Goal: Task Accomplishment & Management: Use online tool/utility

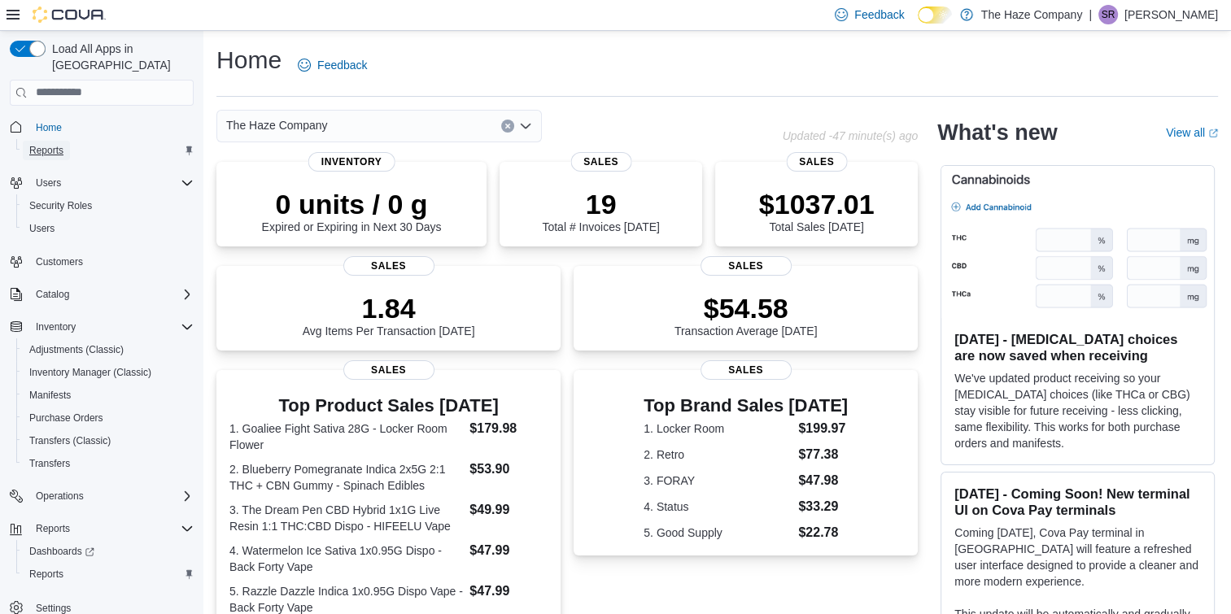
click at [44, 144] on span "Reports" at bounding box center [46, 150] width 34 height 13
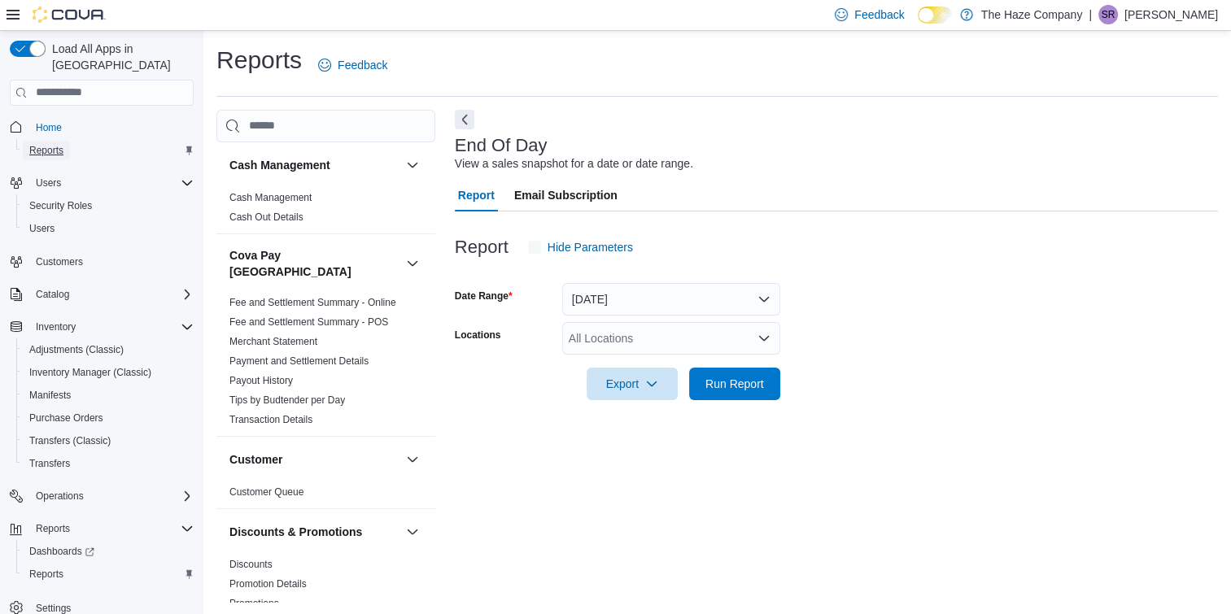
scroll to position [1, 0]
click at [718, 396] on span "Run Report" at bounding box center [735, 382] width 72 height 33
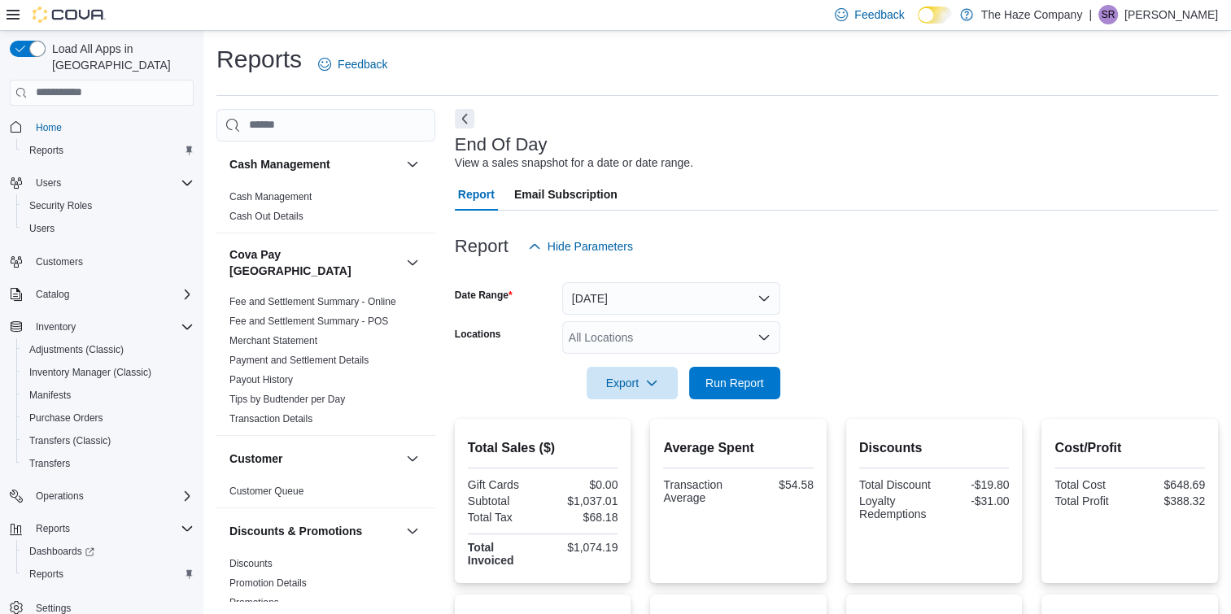
scroll to position [350, 0]
